Goal: Task Accomplishment & Management: Use online tool/utility

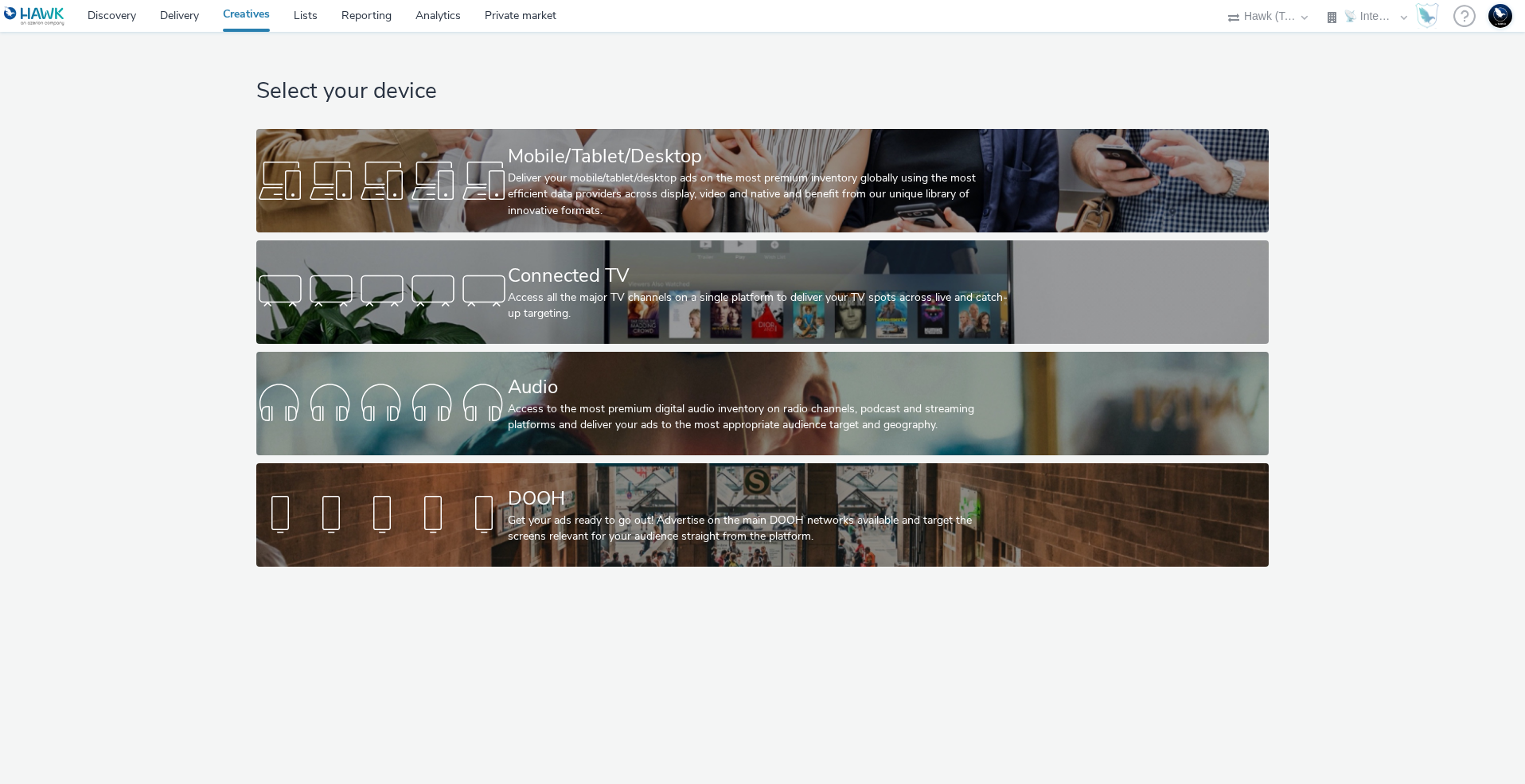
select select "2fc77e36-bb93-4aa3-9dff-dcb08e02eac6"
select select "2405a9d4-3350-4458-8d06-44f78962fa76"
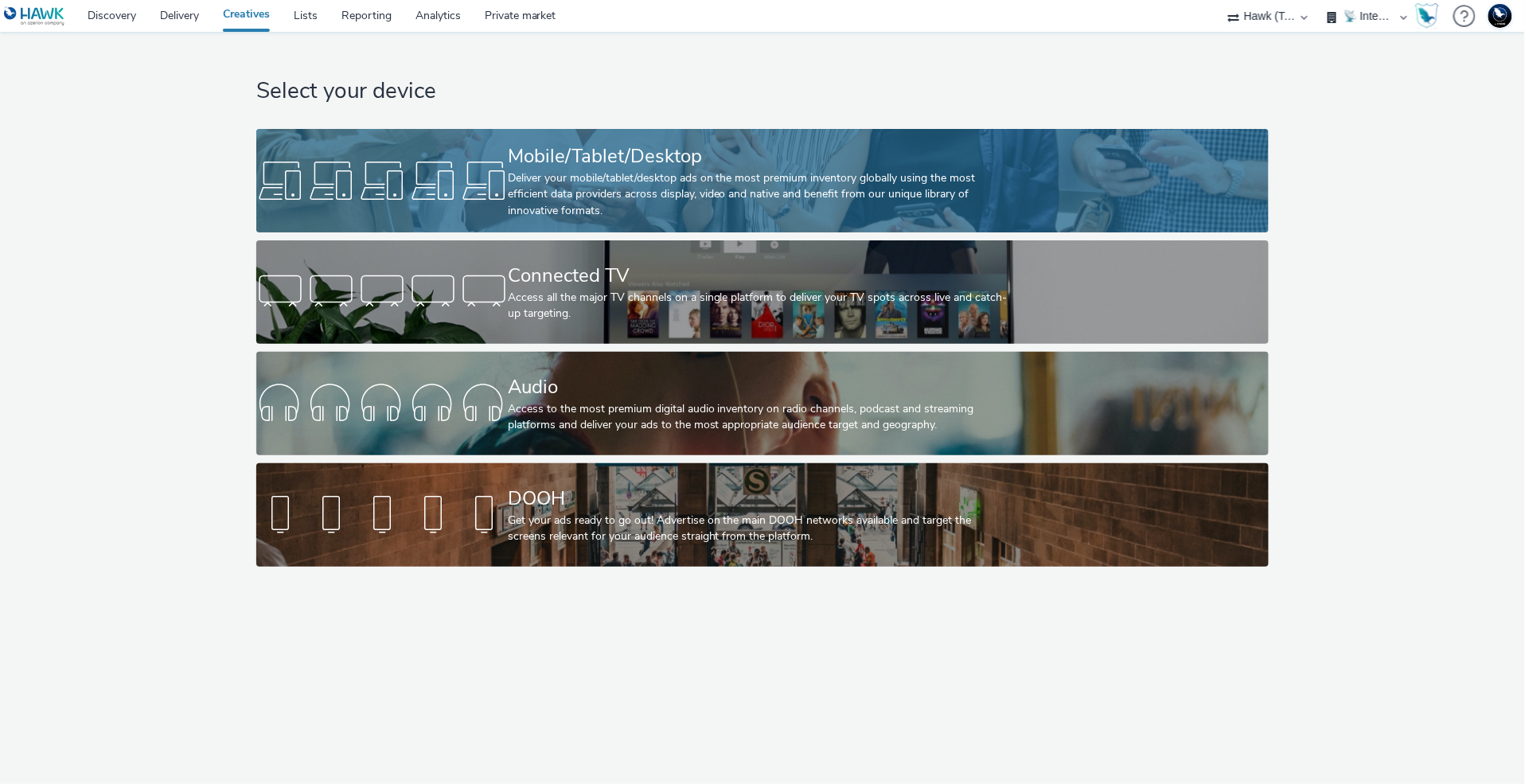
click at [734, 179] on div "Deliver your mobile/tablet/desktop ads on the most premium inventory globally u…" at bounding box center [760, 195] width 503 height 49
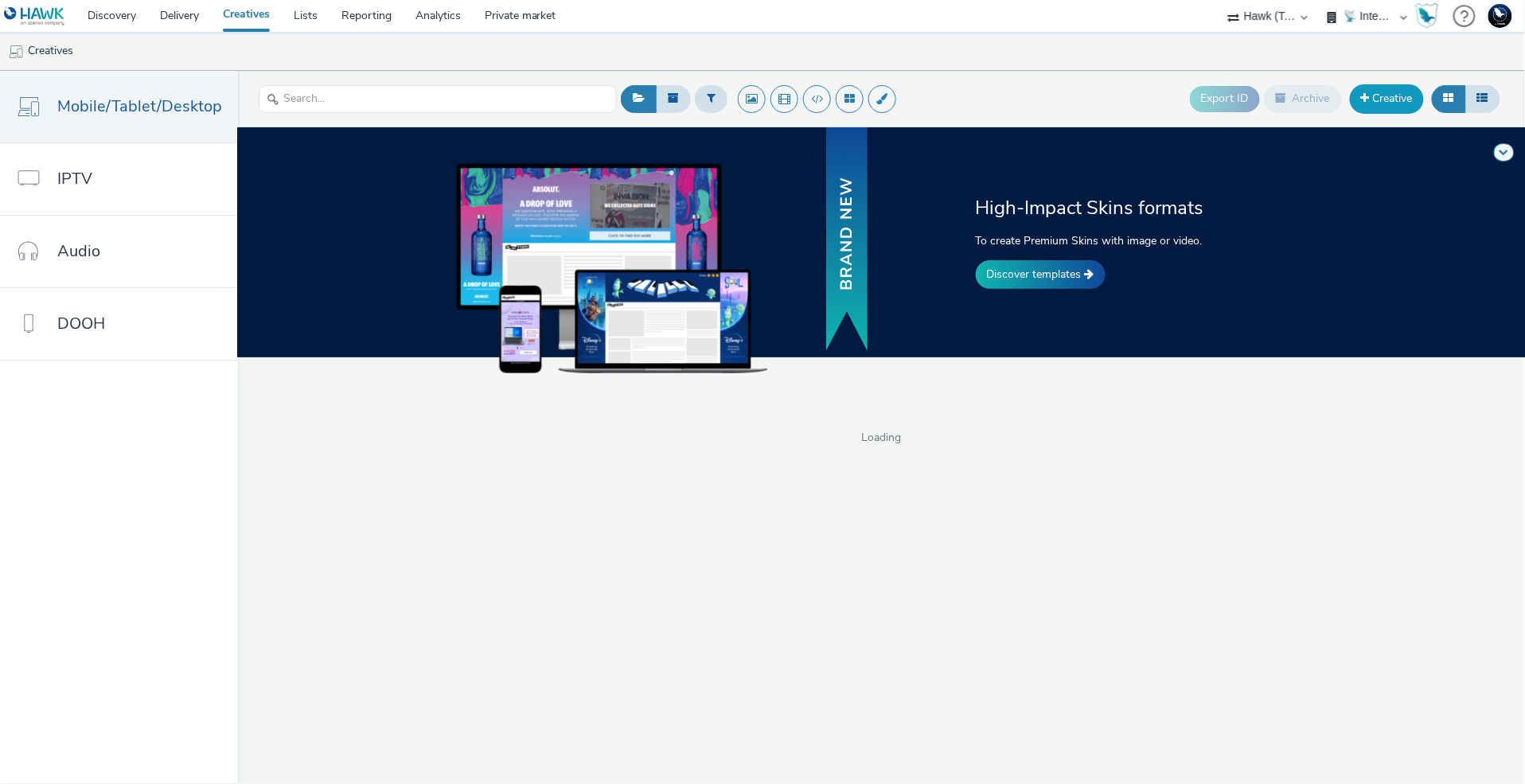
click at [1381, 102] on link "Creative" at bounding box center [1387, 98] width 74 height 29
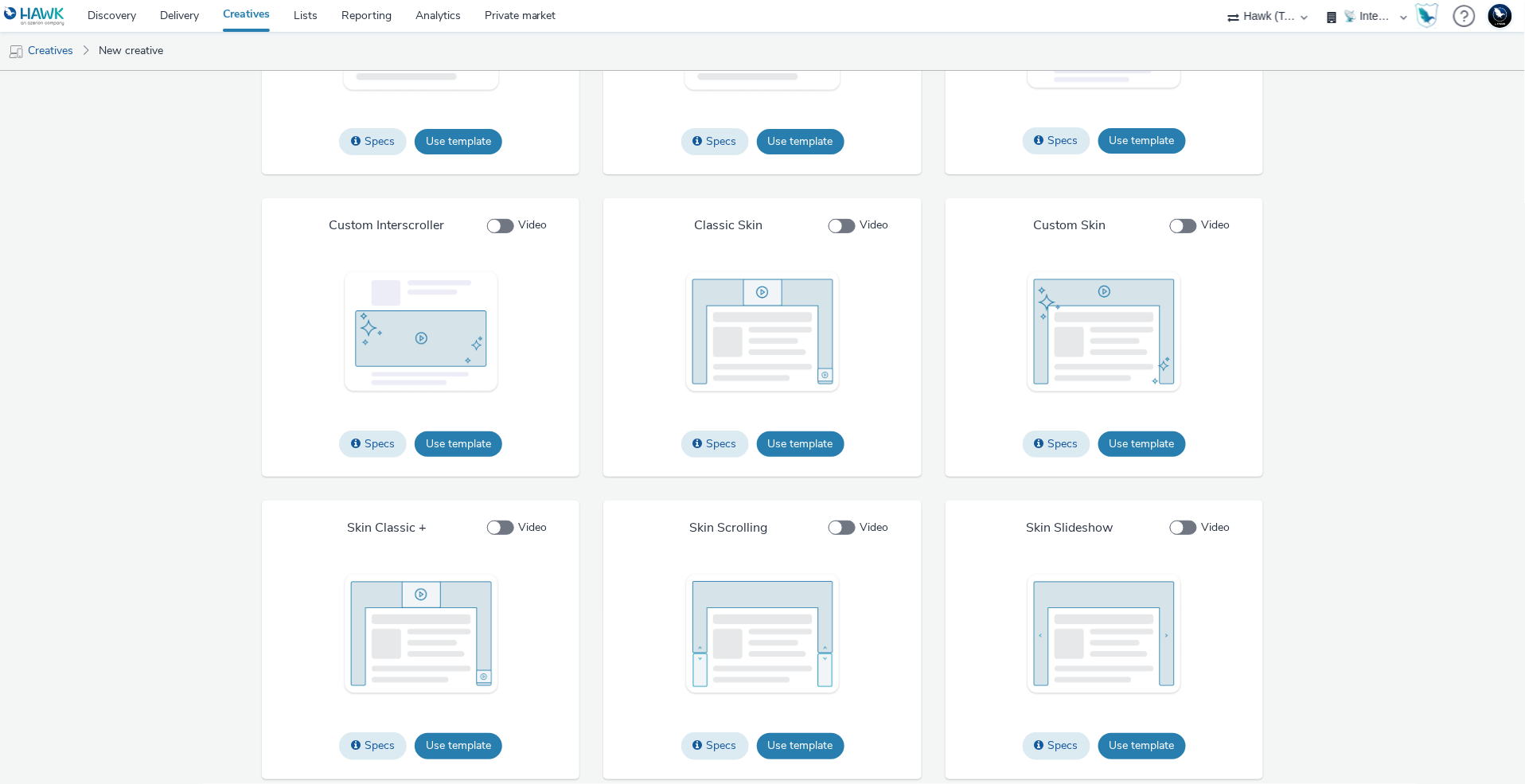
scroll to position [1633, 0]
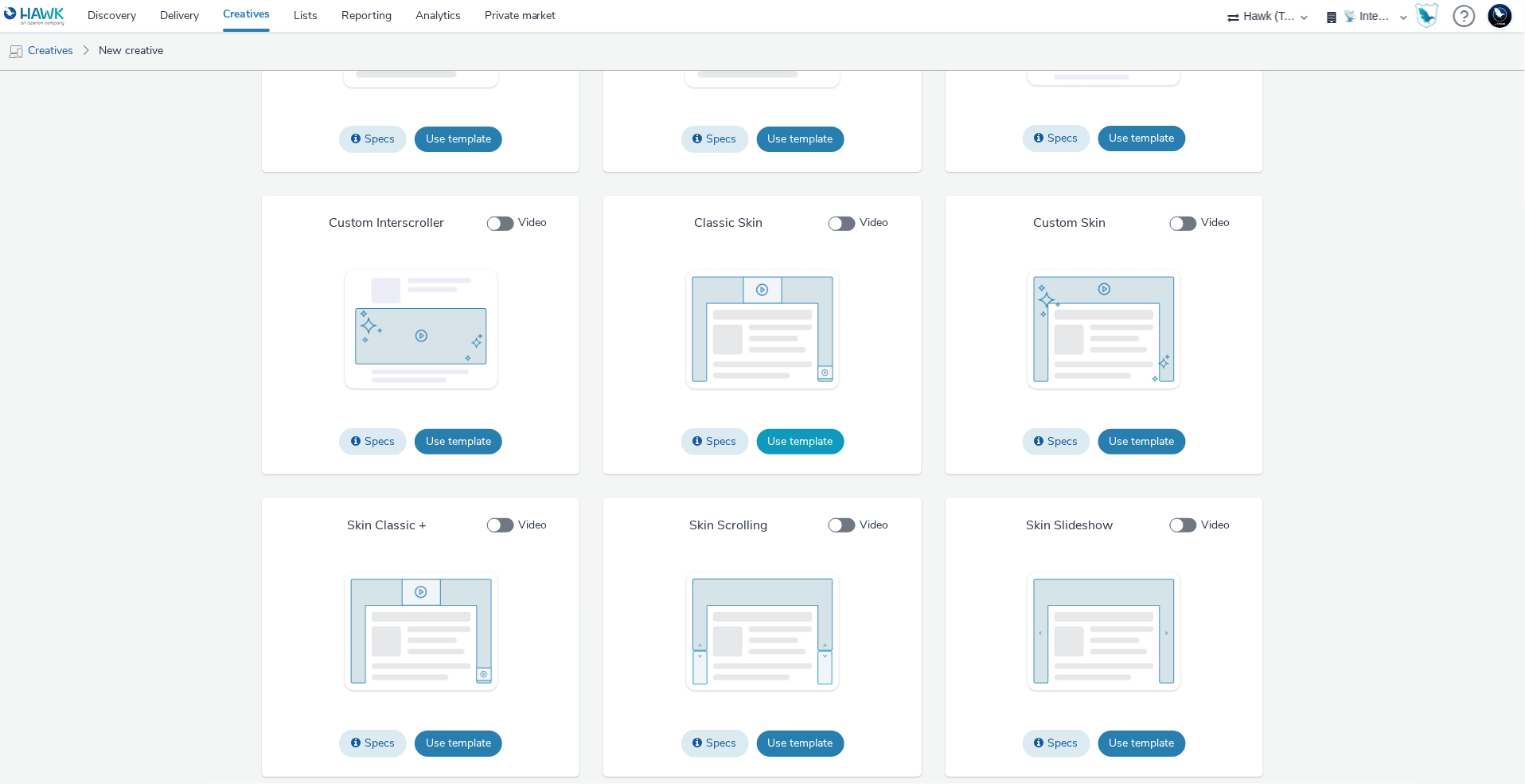
click at [794, 455] on button "Use template" at bounding box center [800, 441] width 87 height 25
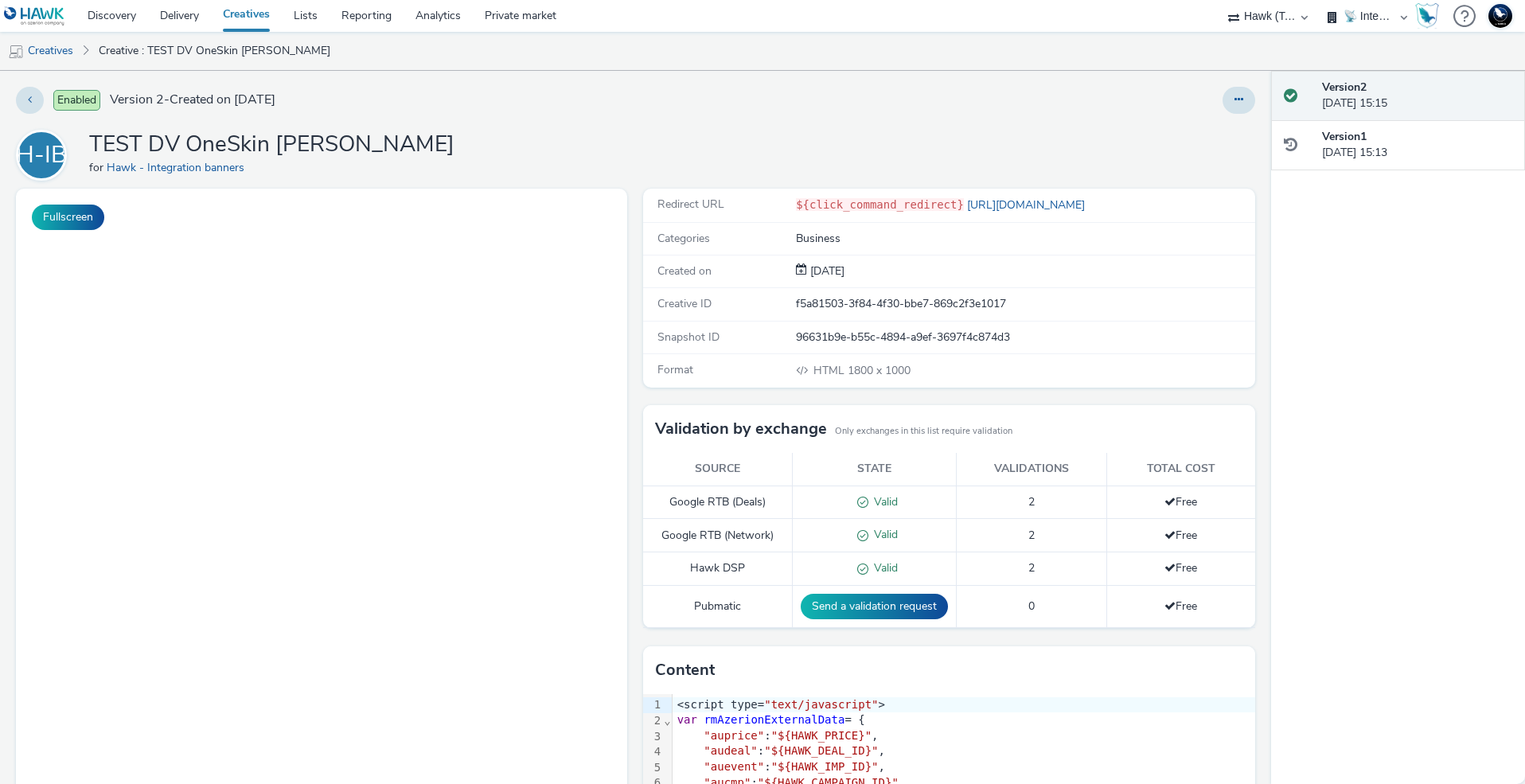
select select "2fc77e36-bb93-4aa3-9dff-dcb08e02eac6"
select select "2405a9d4-3350-4458-8d06-44f78962fa76"
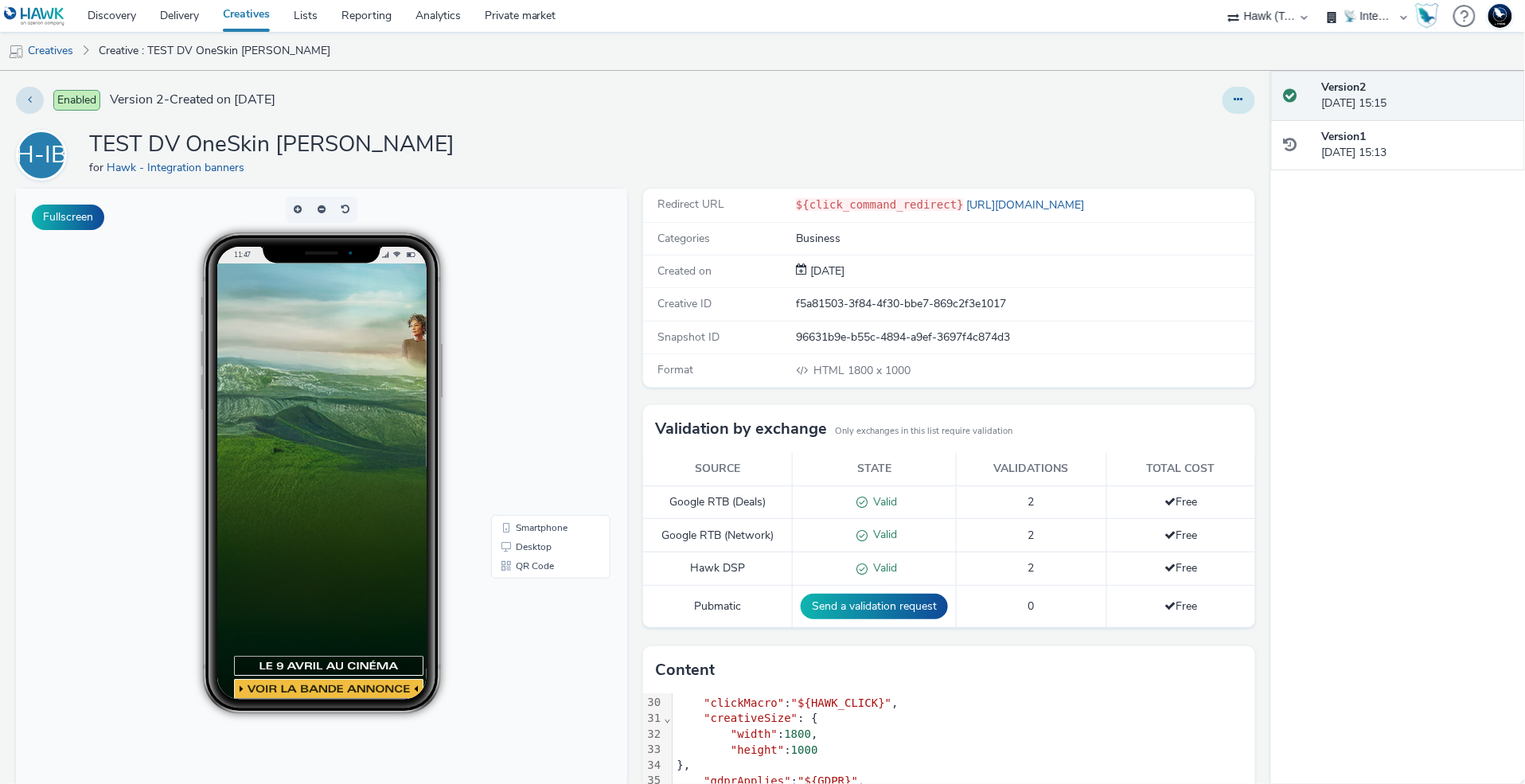
click at [1234, 100] on icon at bounding box center [1238, 99] width 8 height 11
drag, startPoint x: 388, startPoint y: 141, endPoint x: 79, endPoint y: 147, distance: 309.1
click at [79, 147] on div "H-IB TEST DV OneSkin AB Hawk for Hawk - Integration banners" at bounding box center [636, 155] width 1240 height 51
copy div "TEST DV OneSkin AB Hawk"
click at [1234, 103] on icon at bounding box center [1238, 99] width 8 height 11
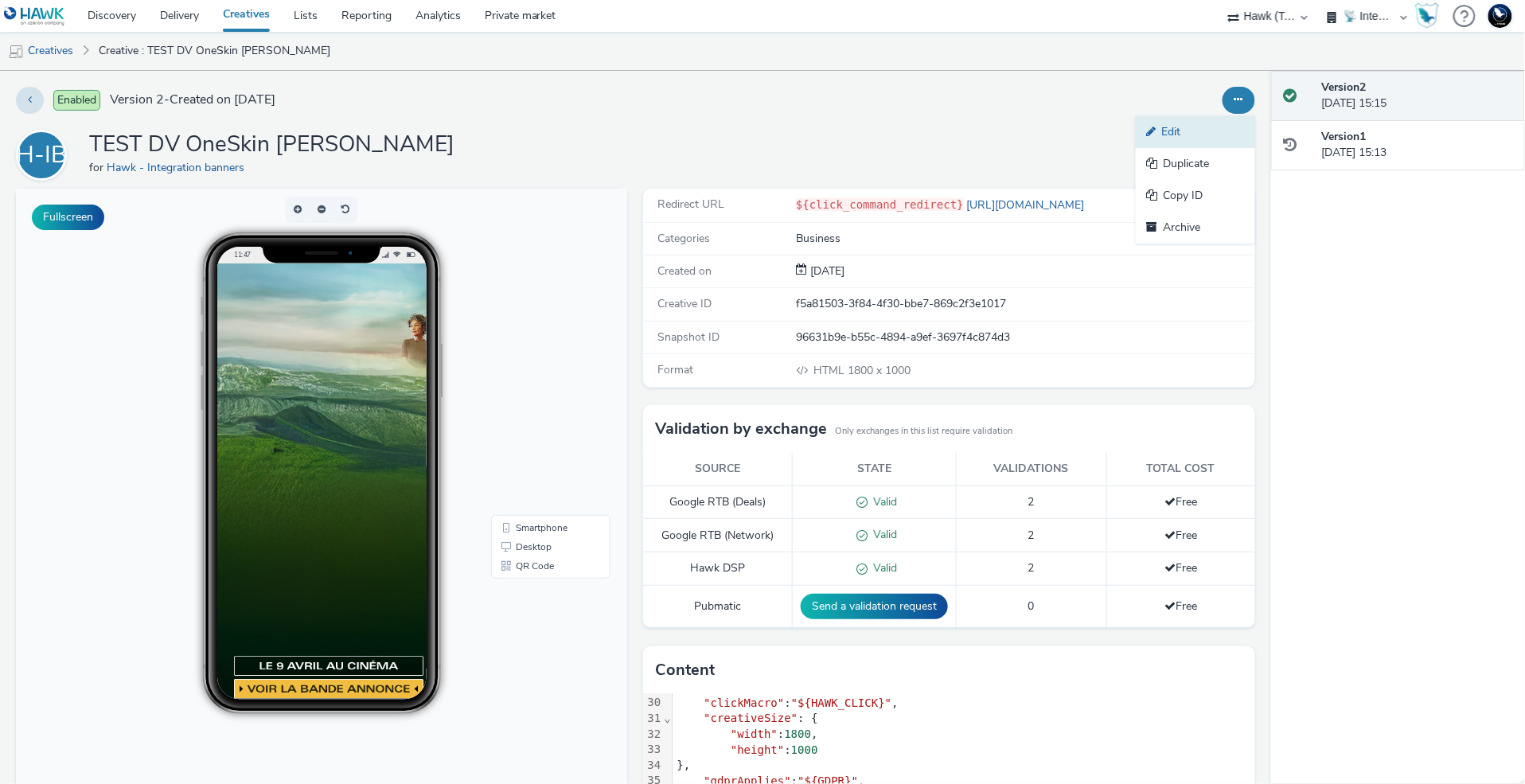
click at [1205, 137] on link "Edit" at bounding box center [1195, 132] width 119 height 32
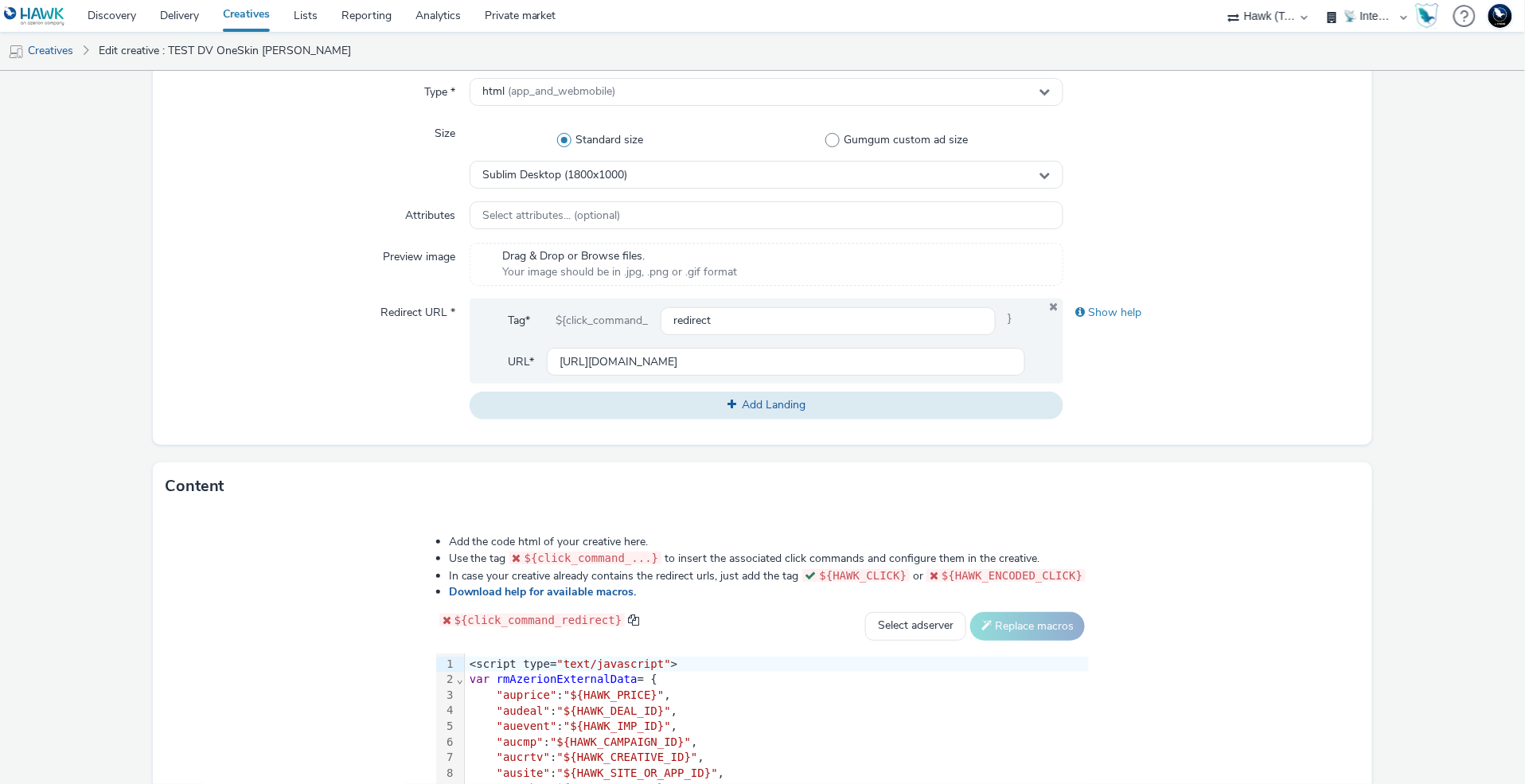
scroll to position [256, 0]
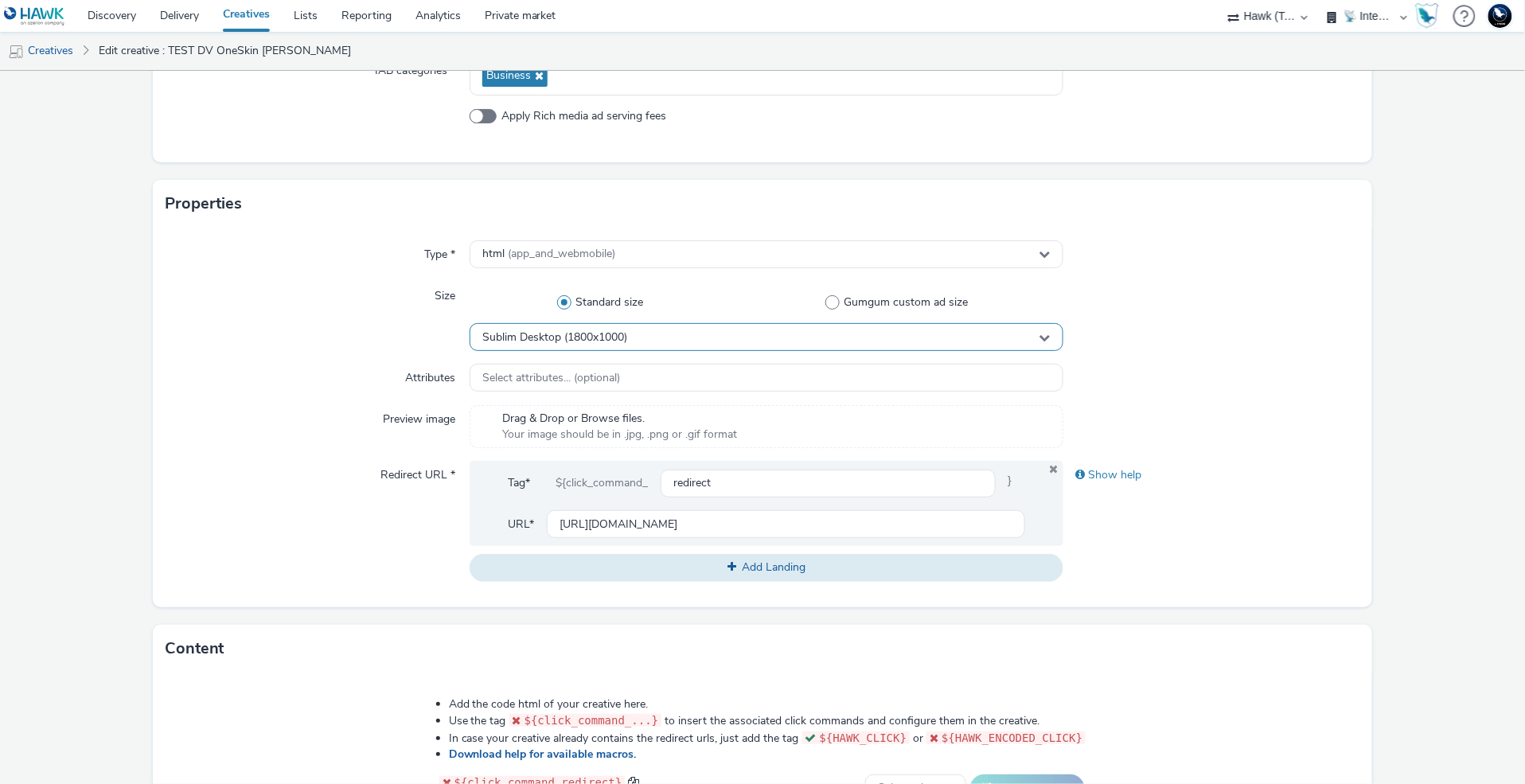
click at [690, 342] on div "Sublim Desktop (1800x1000)" at bounding box center [766, 338] width 593 height 28
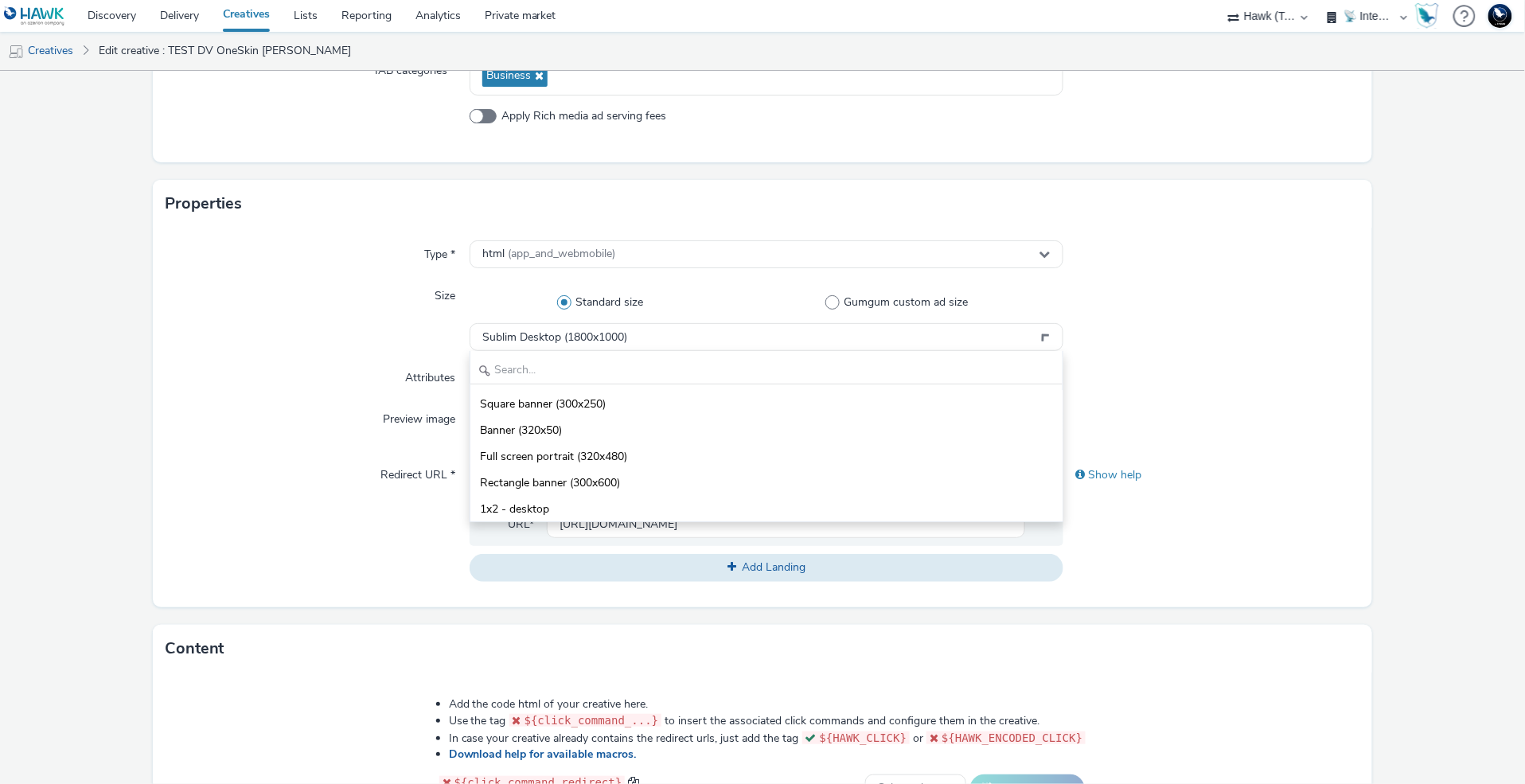
click at [1256, 349] on div at bounding box center [1212, 316] width 297 height 69
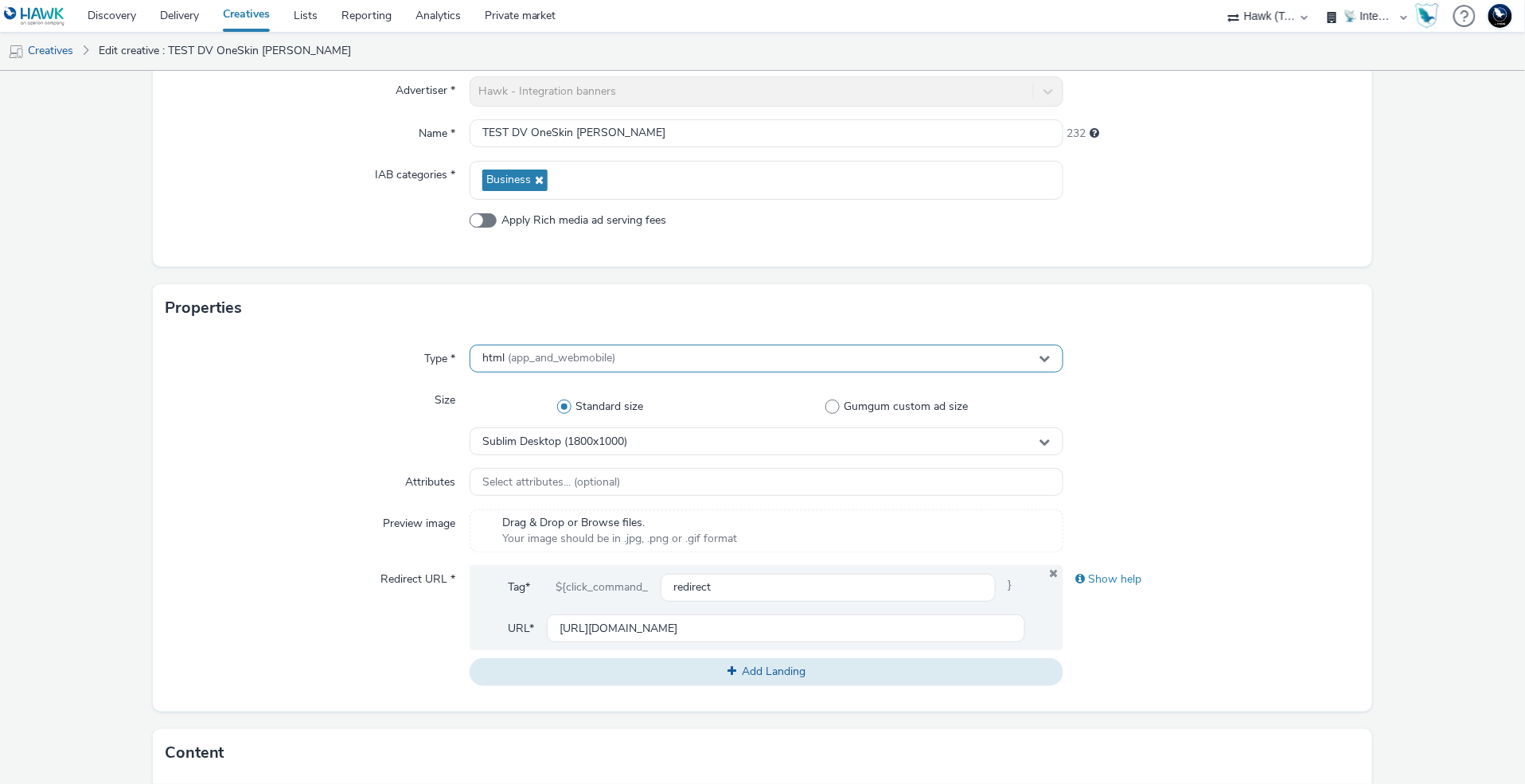
scroll to position [137, 0]
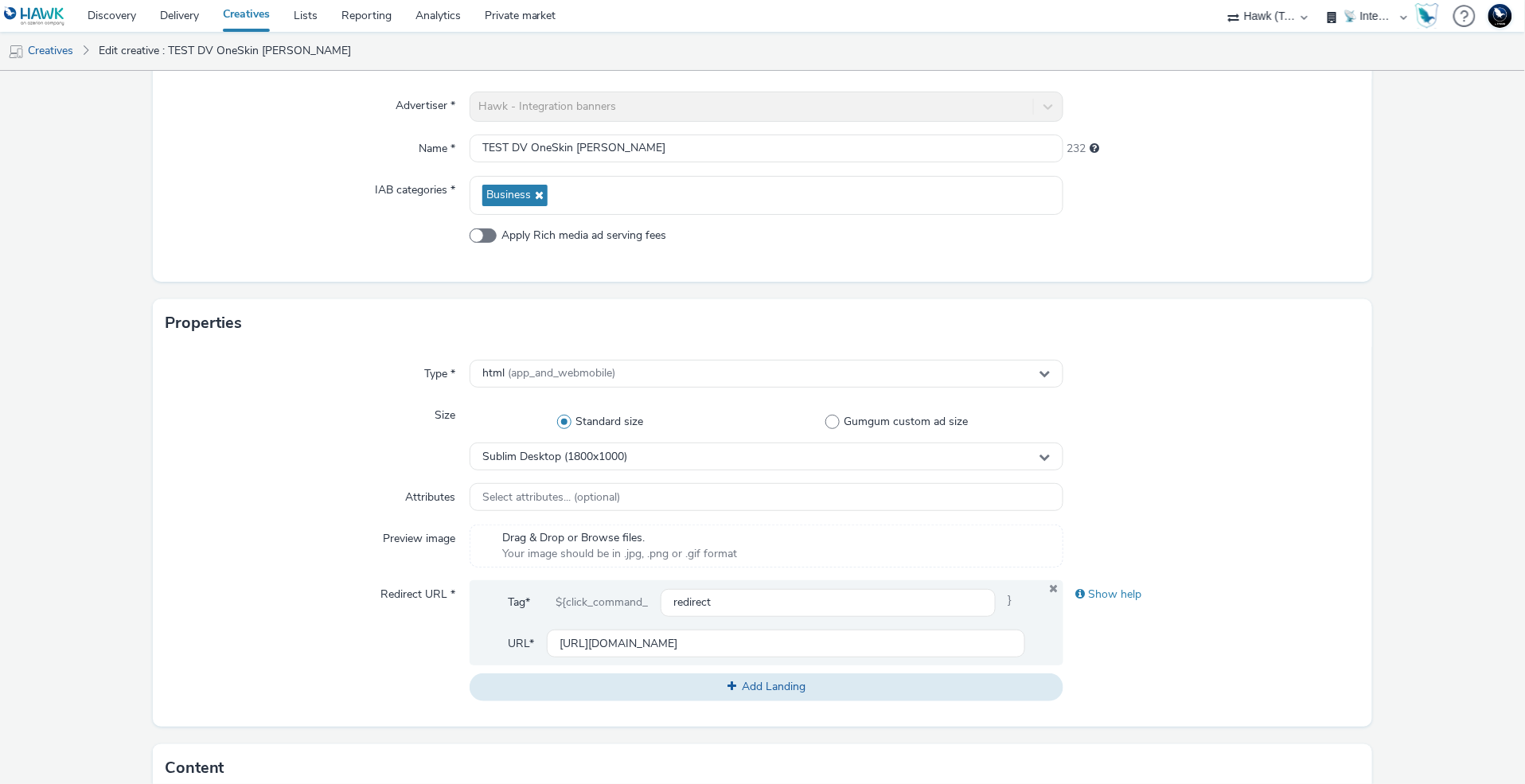
click at [998, 388] on div "Type * html (app_and_webmobile) Size Standard size Gumgum custom ad size Sublim…" at bounding box center [762, 536] width 1220 height 380
click at [1042, 376] on div "html (app_and_webmobile)" at bounding box center [766, 374] width 593 height 28
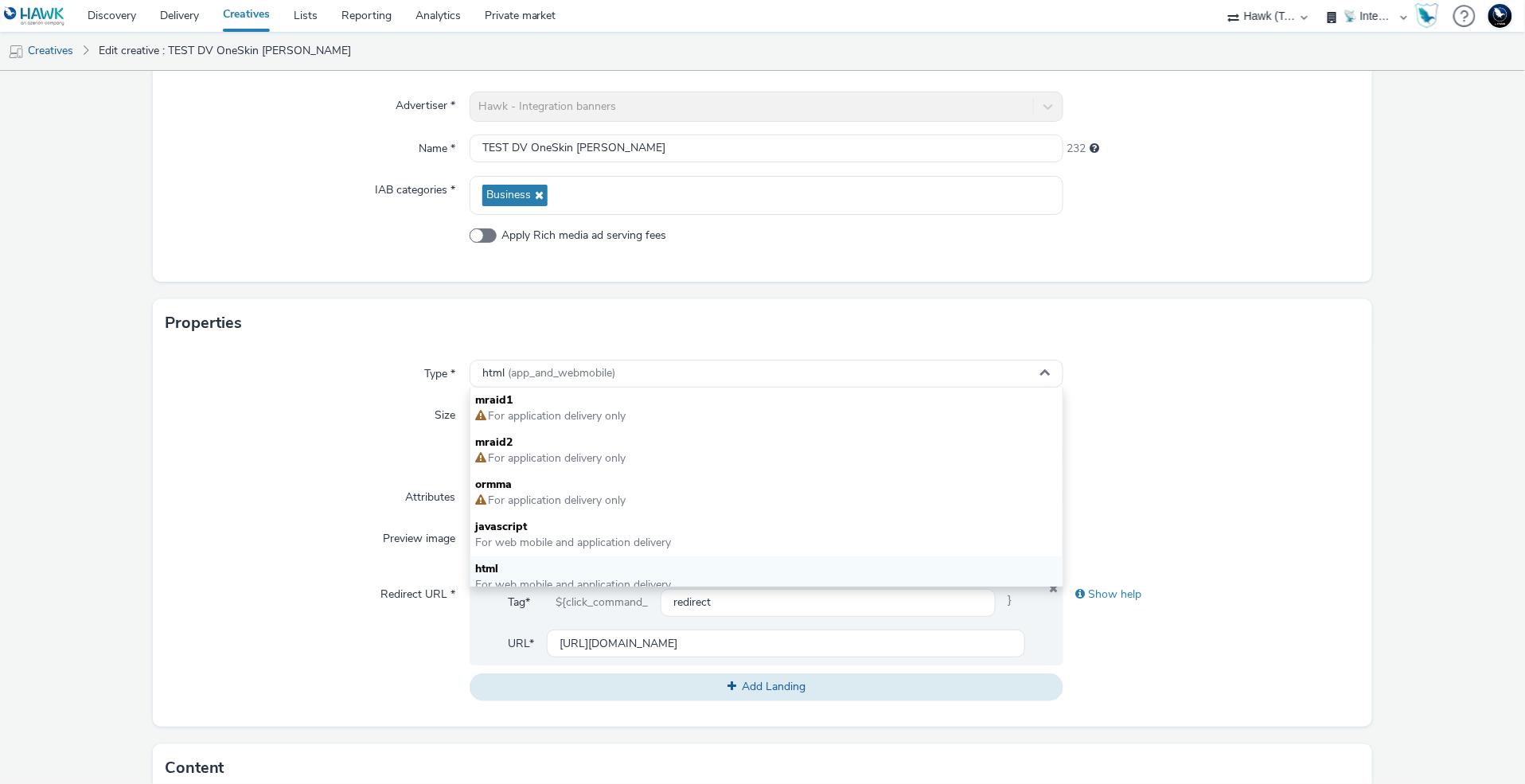
click at [1287, 354] on div "Type * html (app_and_webmobile) mraid1 For application delivery only mraid2 For…" at bounding box center [762, 536] width 1220 height 380
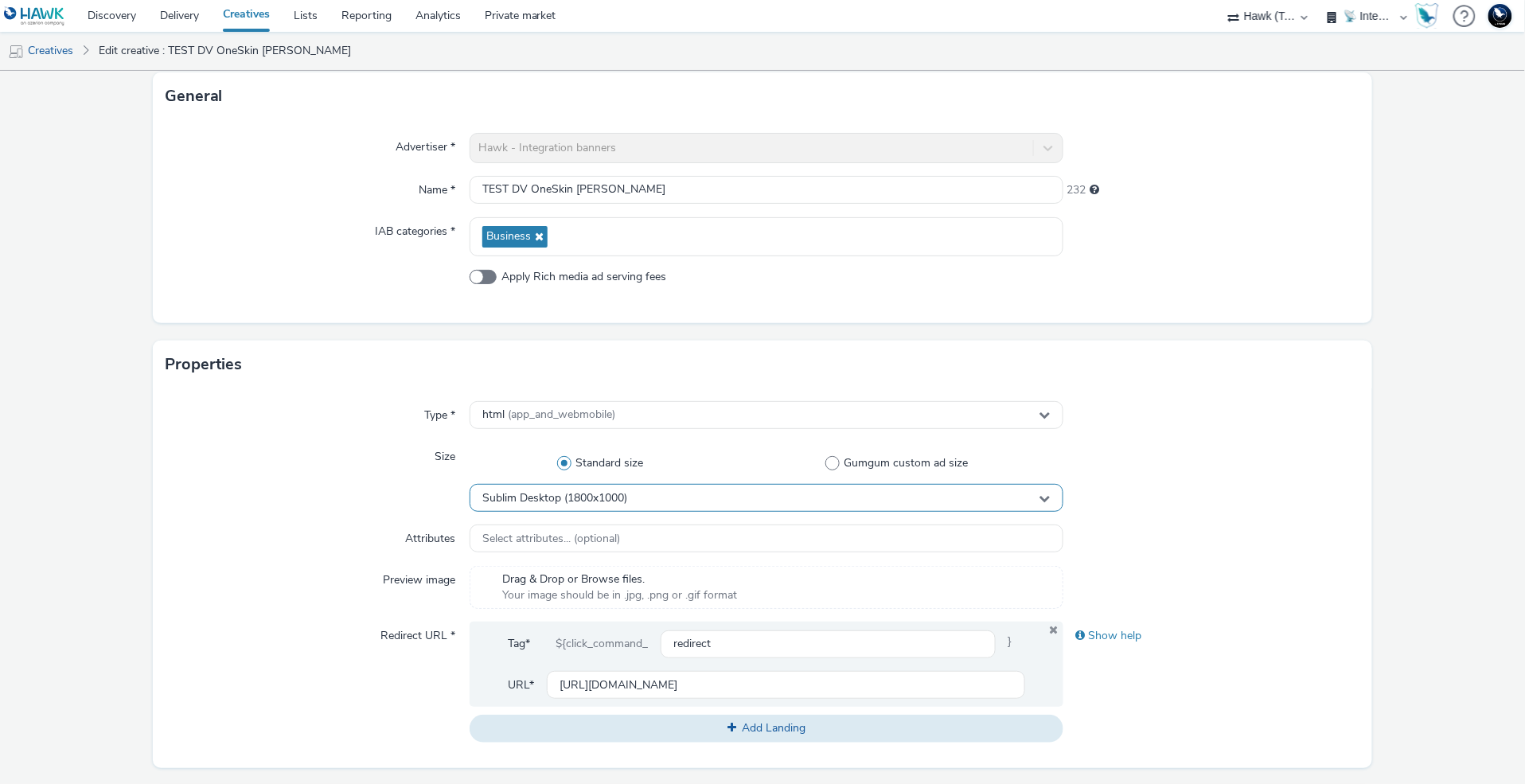
scroll to position [0, 0]
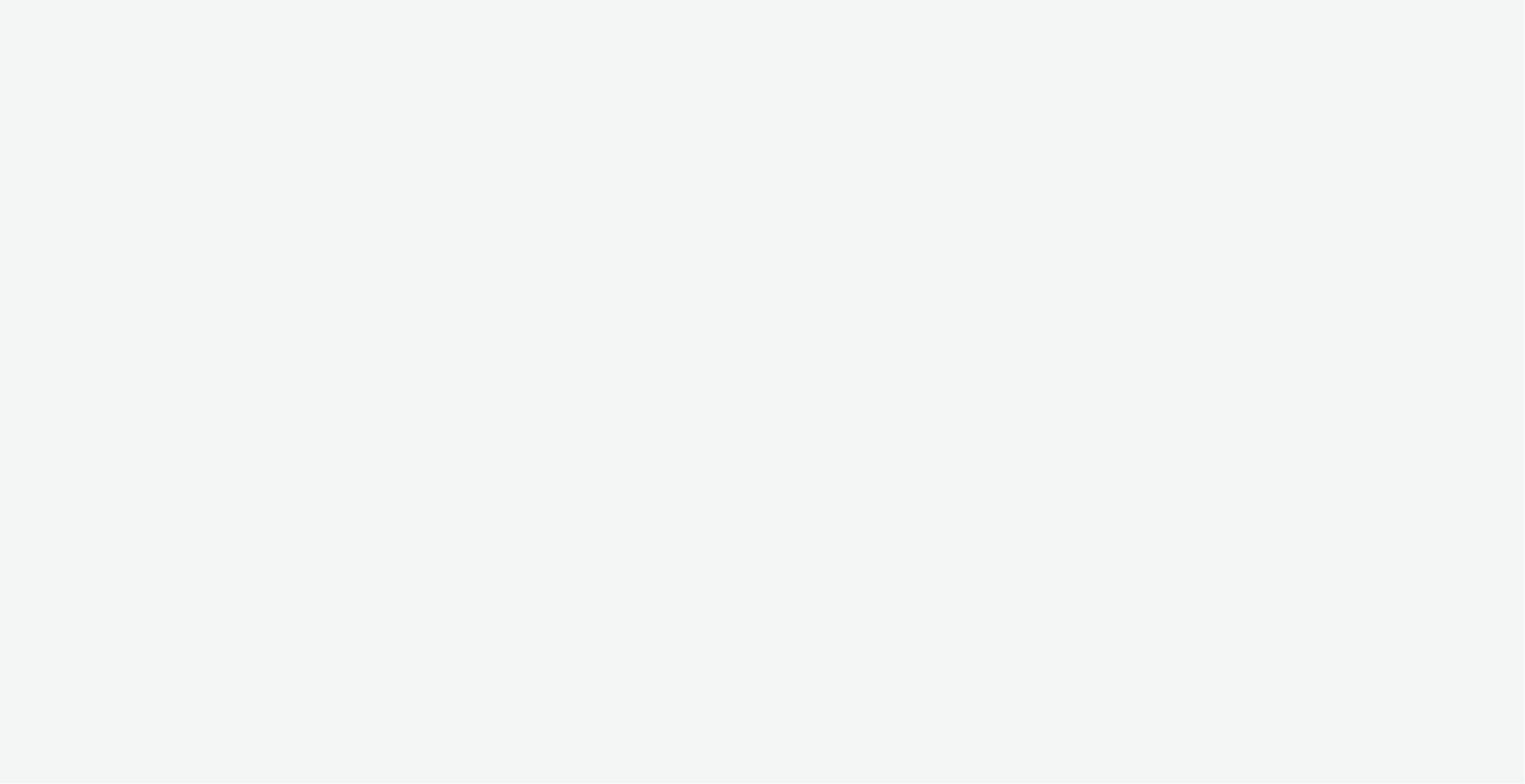
select select "2fc77e36-bb93-4aa3-9dff-dcb08e02eac6"
select select "2405a9d4-3350-4458-8d06-44f78962fa76"
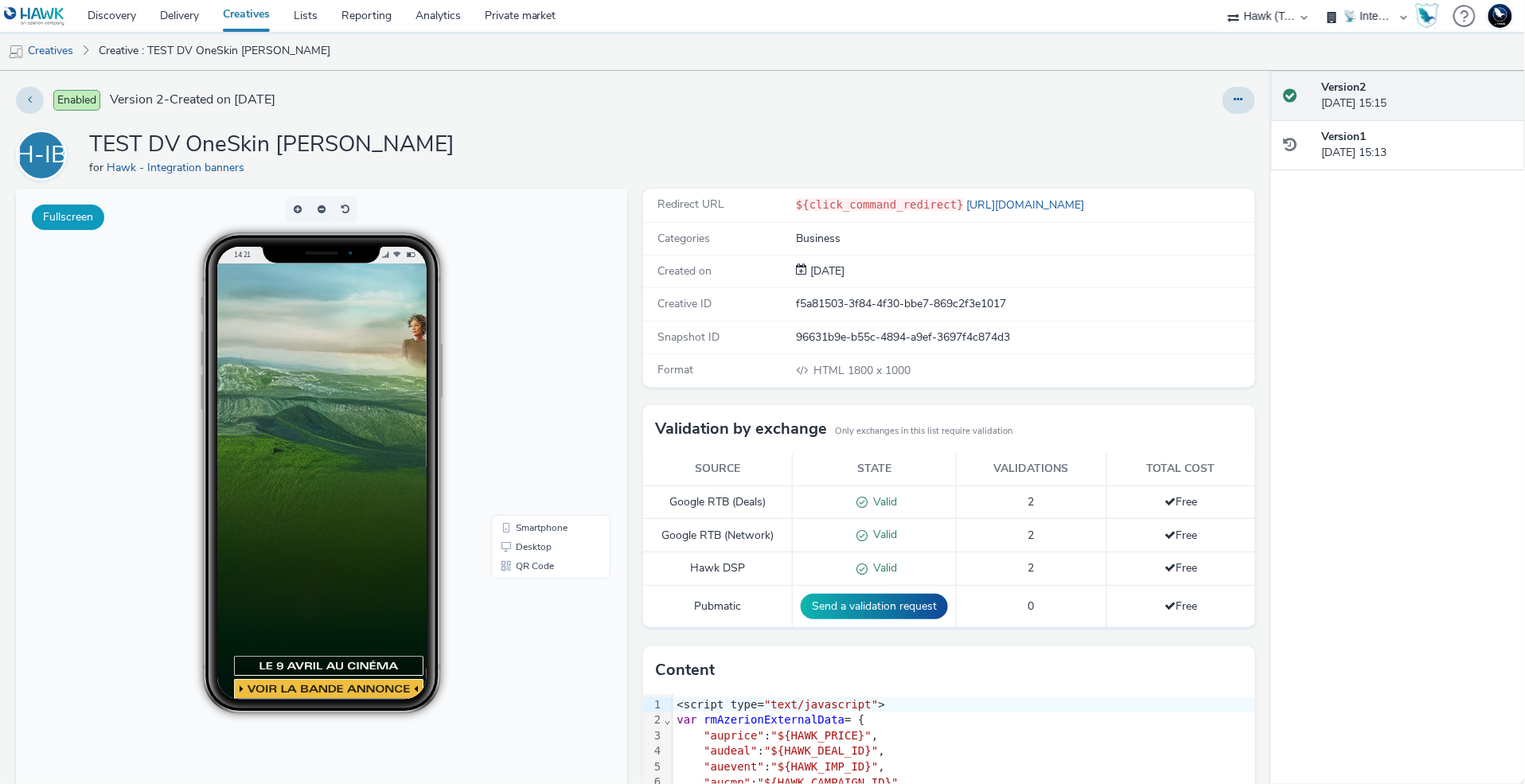
click at [93, 219] on button "Fullscreen" at bounding box center [68, 217] width 72 height 25
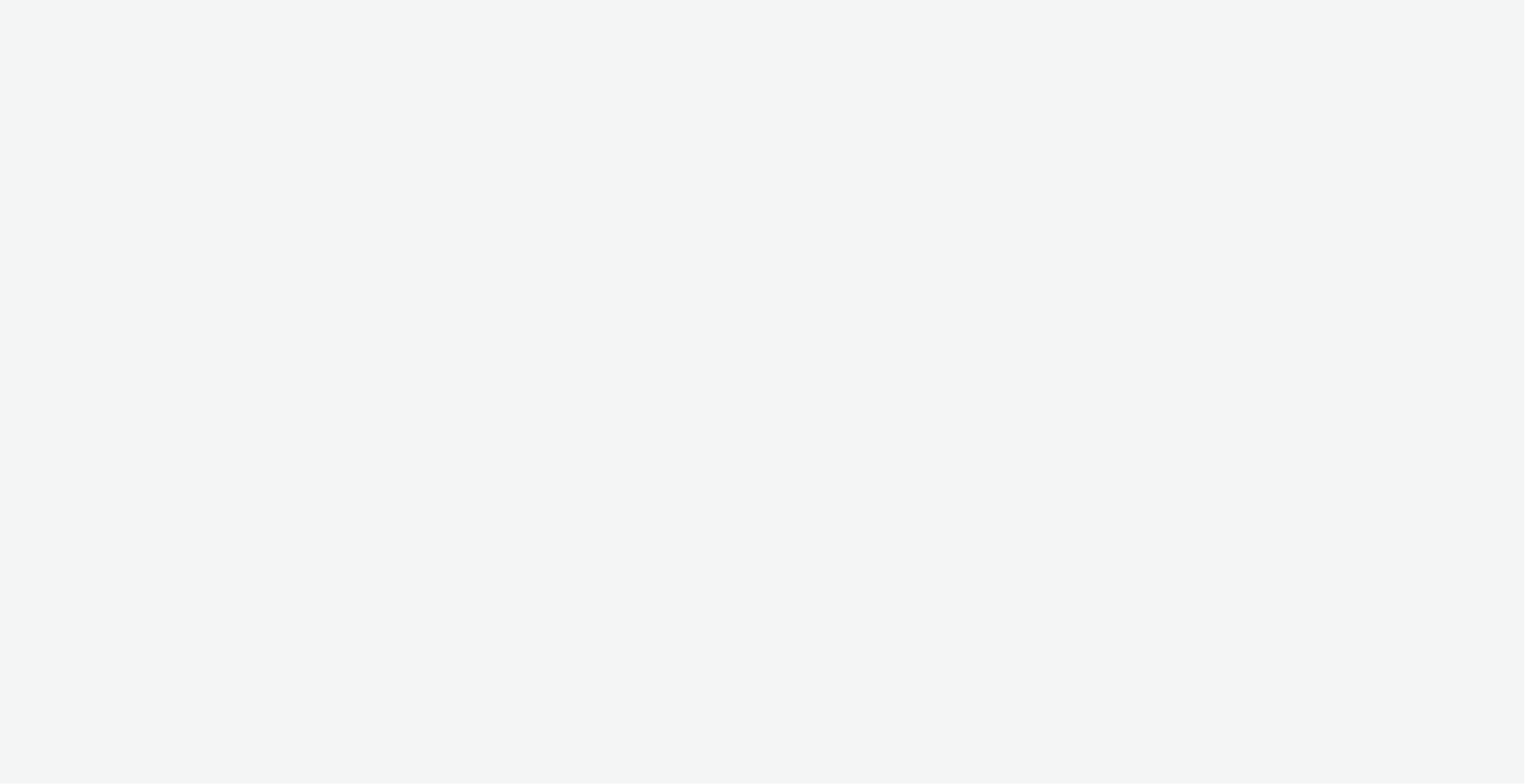
select select "2fc77e36-bb93-4aa3-9dff-dcb08e02eac6"
select select "2405a9d4-3350-4458-8d06-44f78962fa76"
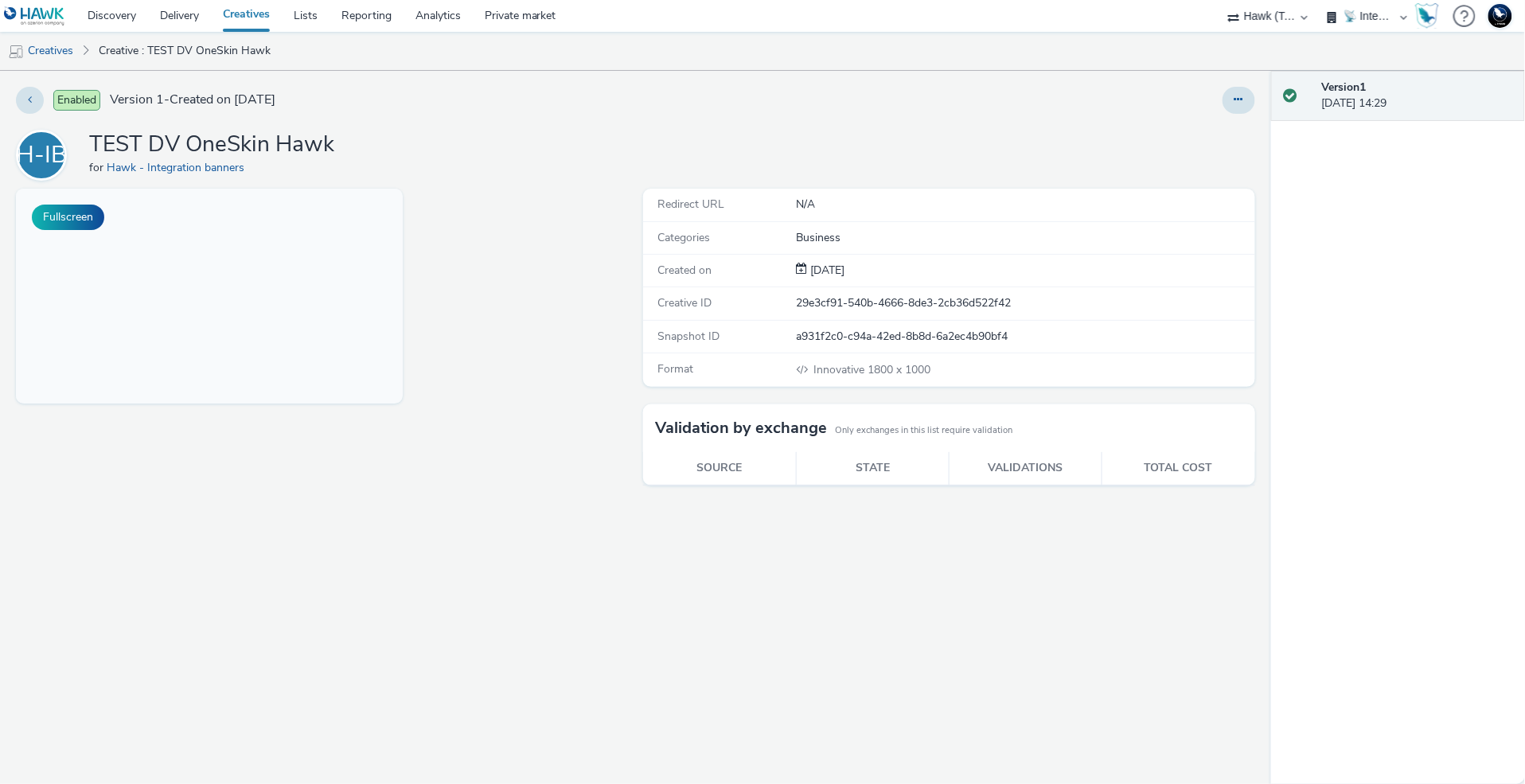
click at [1073, 317] on div "Creative ID 29e3cf91-540b-4666-8de3-2cb36d522f42" at bounding box center [949, 303] width 612 height 33
click at [259, 60] on link "Creative : TEST DV OneSkin Hawk" at bounding box center [185, 51] width 188 height 38
click at [1234, 106] on button at bounding box center [1239, 100] width 33 height 27
click at [1231, 129] on link "Edit" at bounding box center [1195, 132] width 119 height 32
click at [222, 54] on link "Creative : TEST DV OneSkin Hawk" at bounding box center [185, 51] width 188 height 38
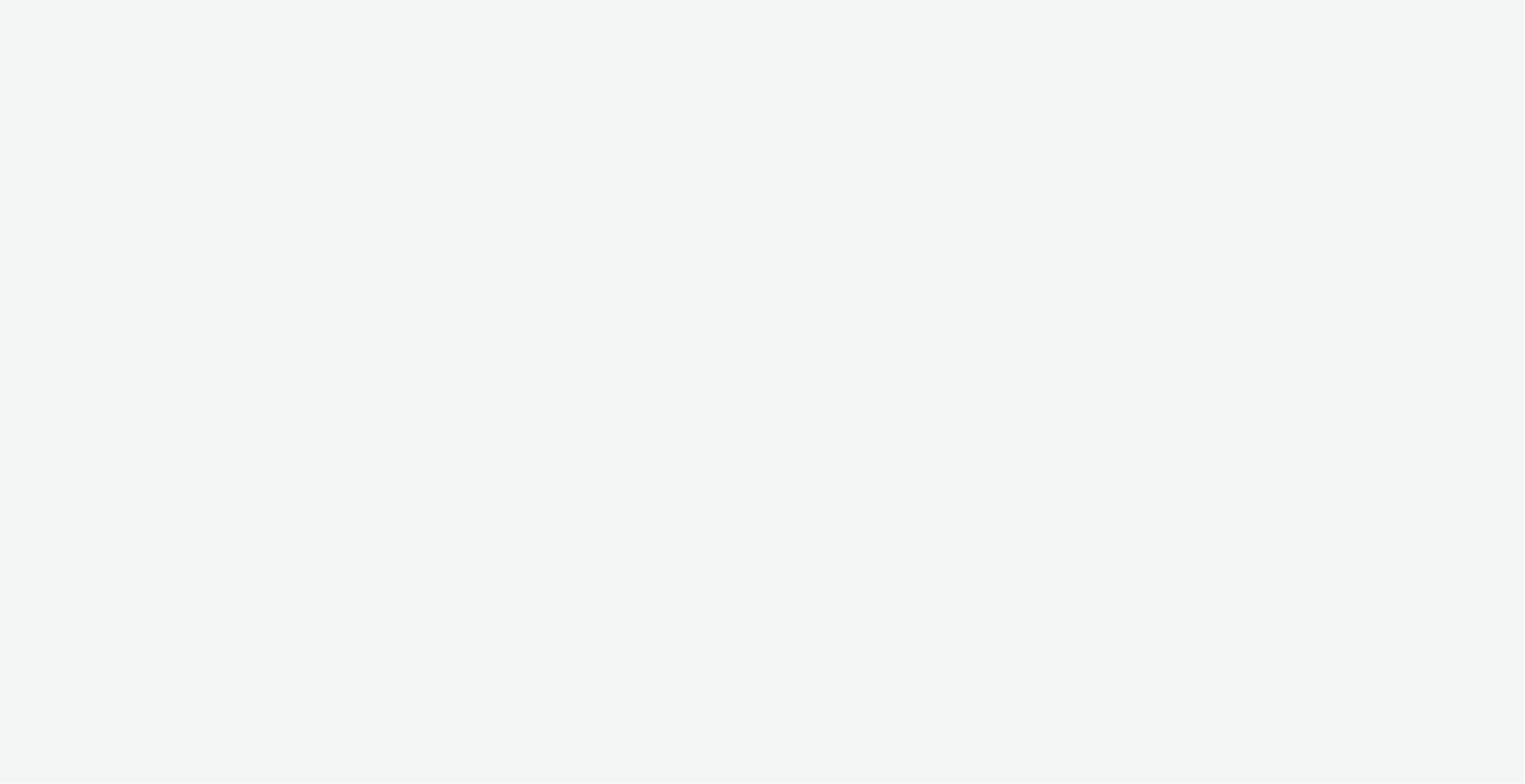
select select "2fc77e36-bb93-4aa3-9dff-dcb08e02eac6"
select select "2405a9d4-3350-4458-8d06-44f78962fa76"
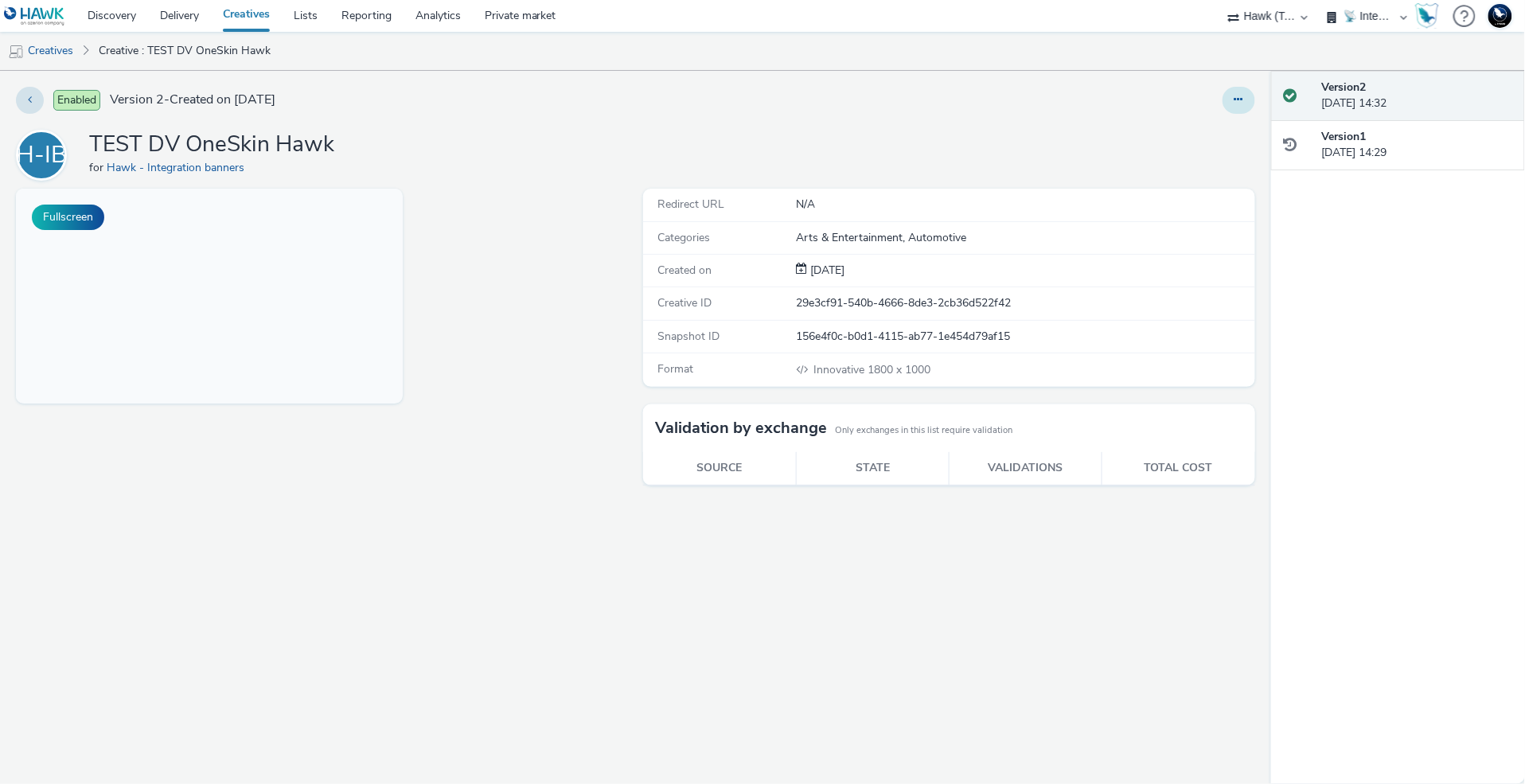
click at [1244, 91] on button at bounding box center [1239, 100] width 33 height 27
click at [1227, 124] on link "Edit" at bounding box center [1195, 132] width 119 height 32
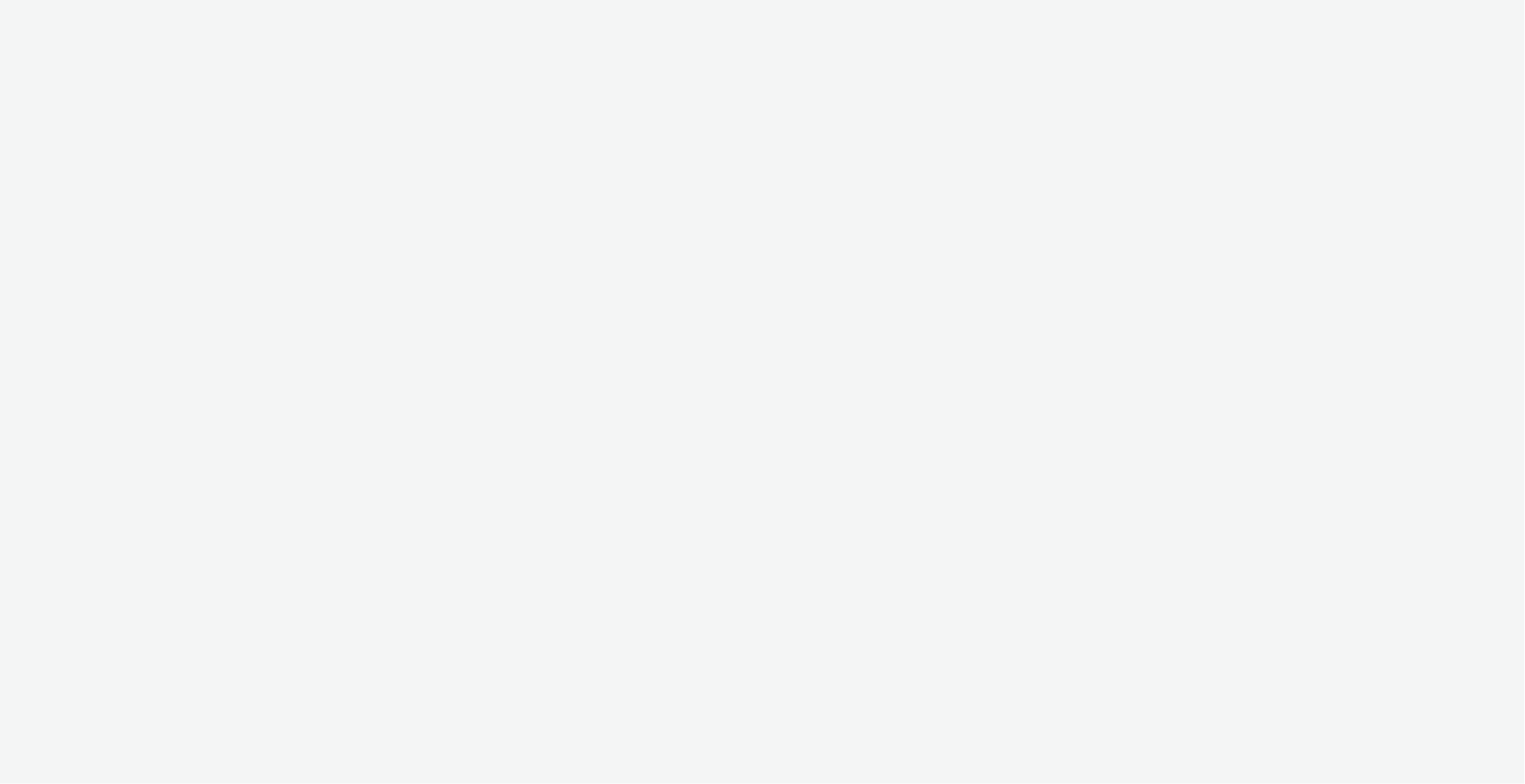
select select "2fc77e36-bb93-4aa3-9dff-dcb08e02eac6"
select select "2405a9d4-3350-4458-8d06-44f78962fa76"
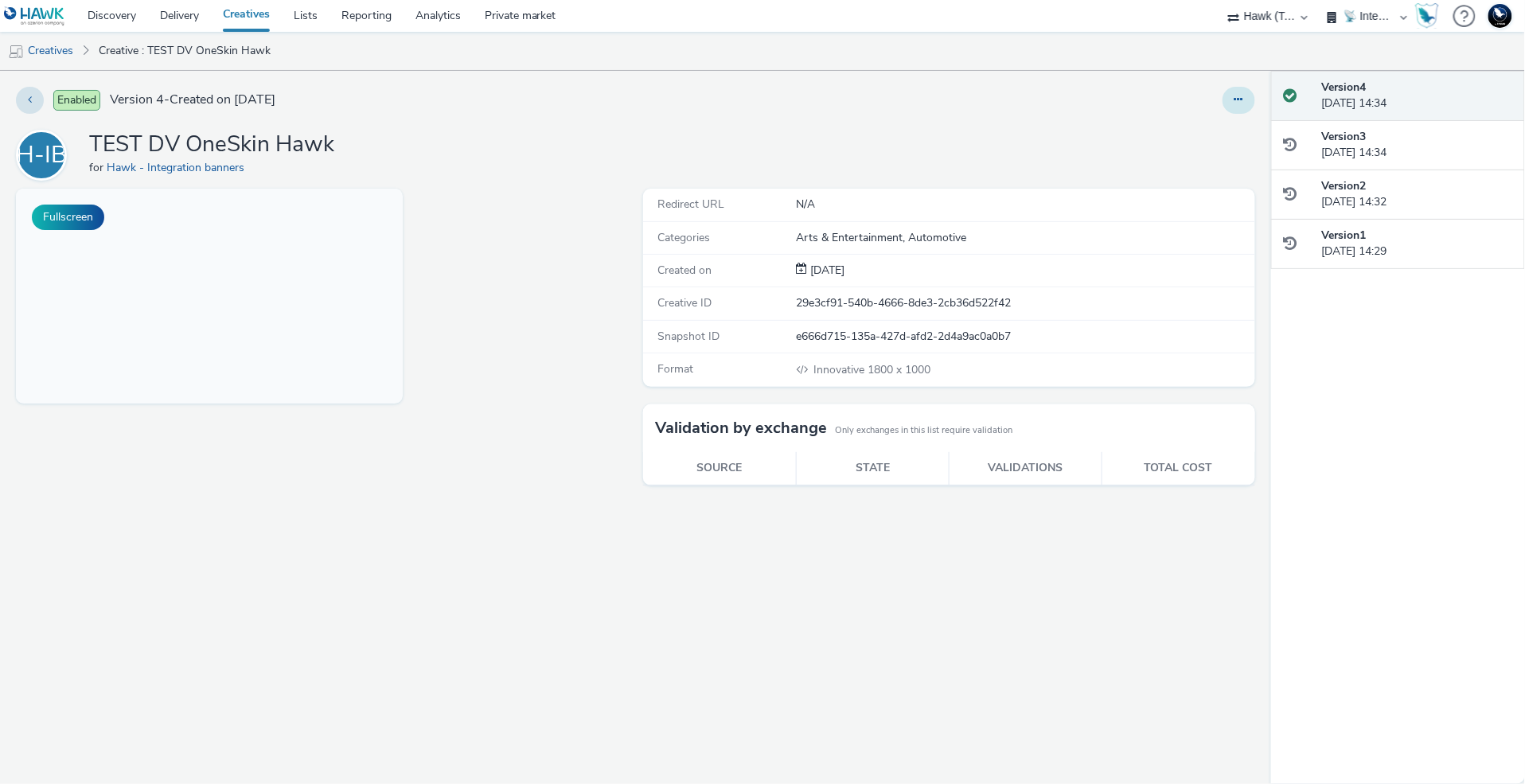
click at [1248, 105] on button at bounding box center [1239, 100] width 33 height 27
click at [1235, 126] on link "Edit" at bounding box center [1195, 132] width 119 height 32
